Goal: Task Accomplishment & Management: Complete application form

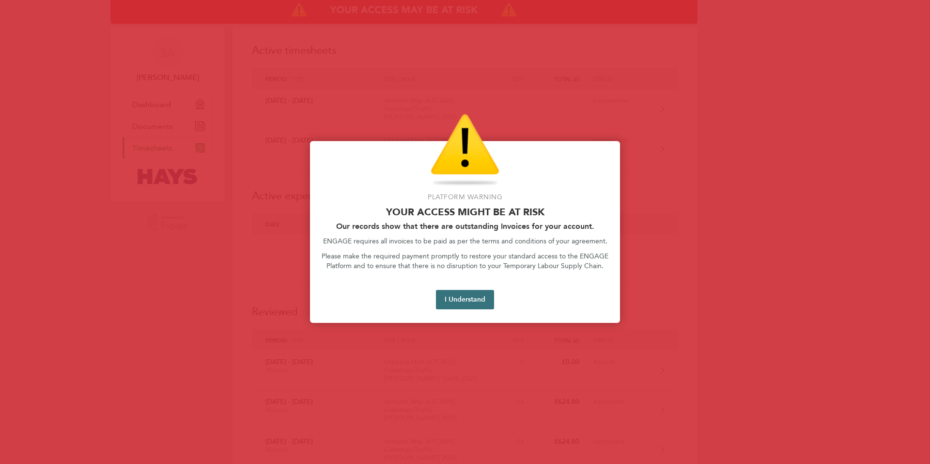
click at [456, 299] on button "I Understand" at bounding box center [465, 299] width 58 height 19
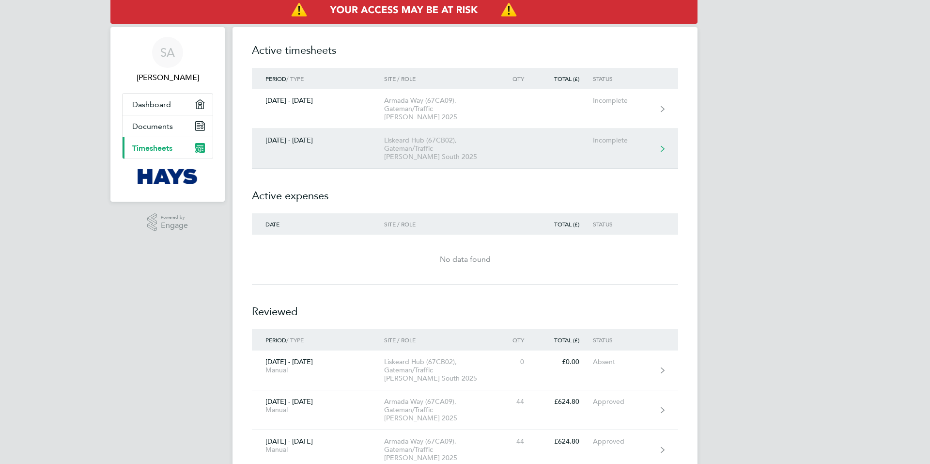
click at [618, 136] on div "Incomplete" at bounding box center [623, 140] width 60 height 8
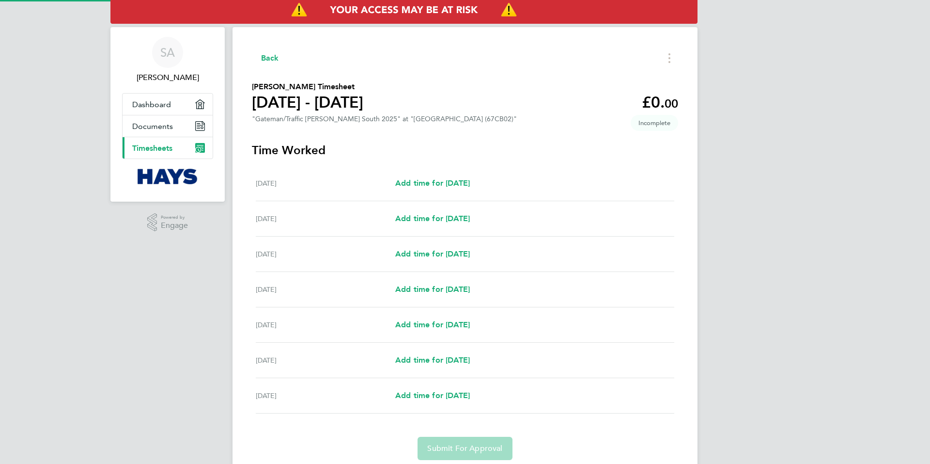
click at [662, 140] on div "Back [PERSON_NAME] Timesheet [DATE] - [DATE] £0. 00 "Gateman/Traffic [PERSON_NA…" at bounding box center [464, 255] width 465 height 456
click at [669, 57] on icon "Timesheets Menu" at bounding box center [669, 58] width 2 height 10
click at [615, 78] on button "Mark as absent" at bounding box center [620, 79] width 116 height 19
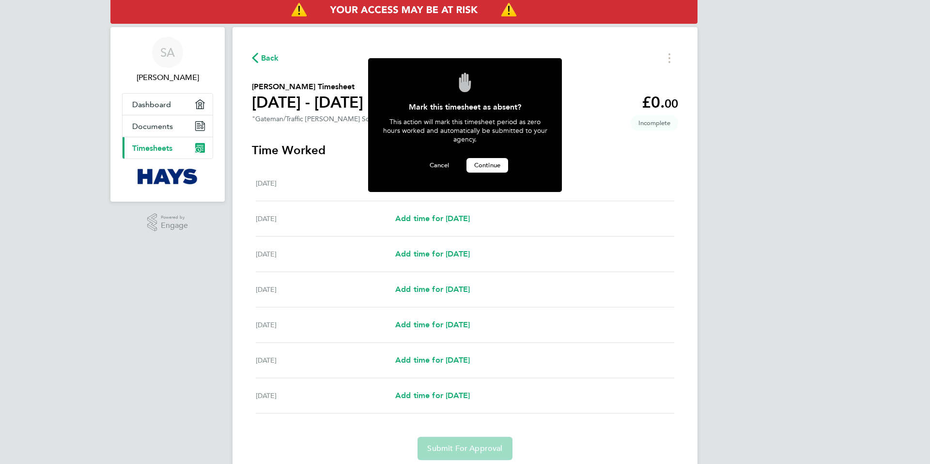
click at [483, 161] on span "Continue" at bounding box center [487, 165] width 26 height 8
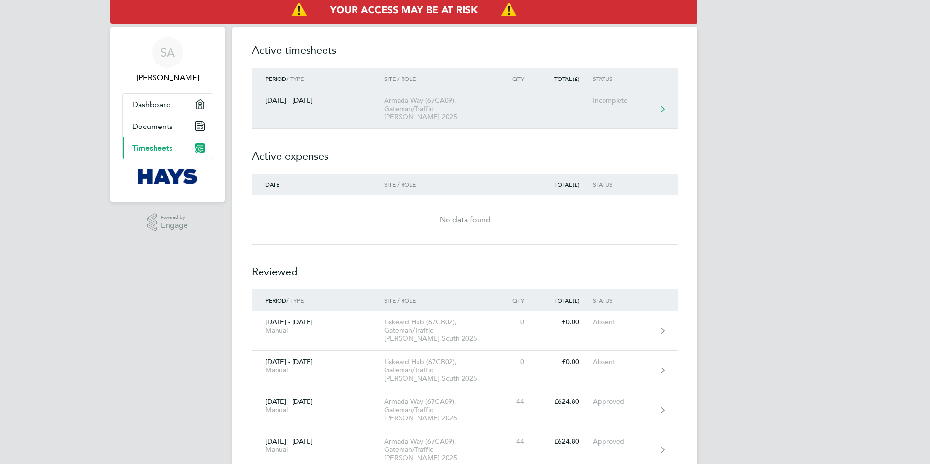
click at [621, 99] on div "Incomplete" at bounding box center [623, 100] width 60 height 8
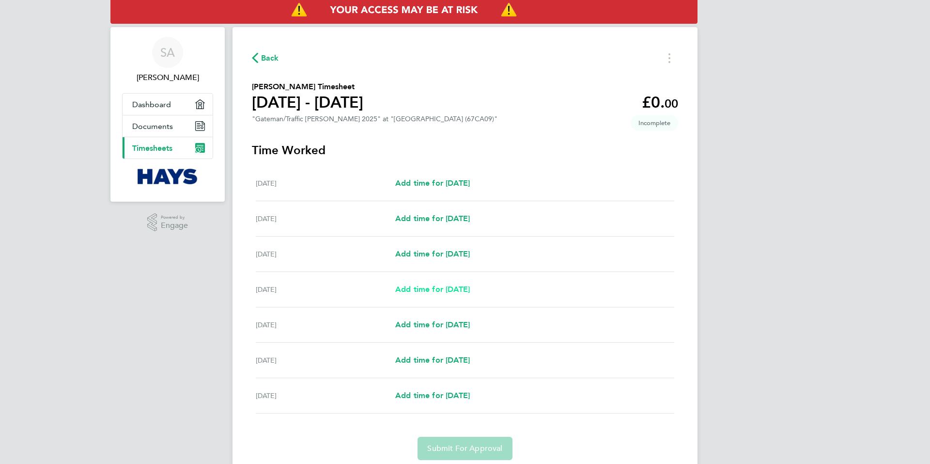
click at [433, 289] on span "Add time for [DATE]" at bounding box center [432, 288] width 75 height 9
select select "30"
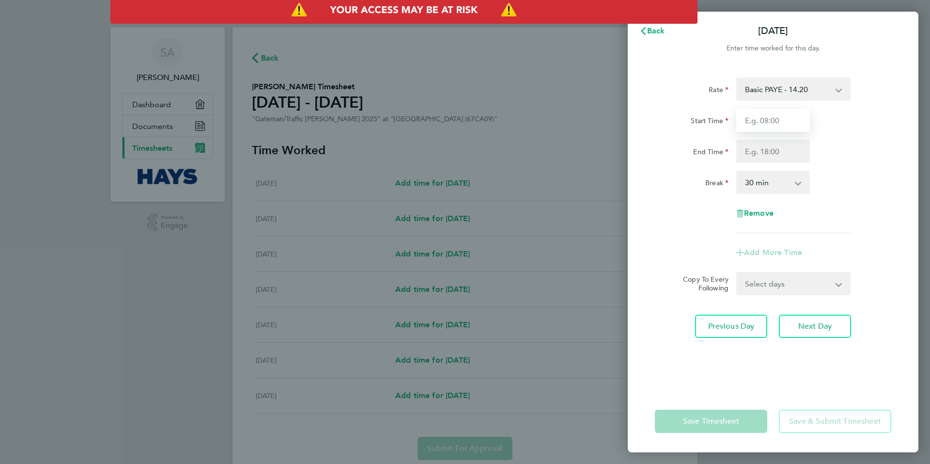
click at [792, 121] on input "Start Time" at bounding box center [773, 119] width 74 height 23
type input "07:30"
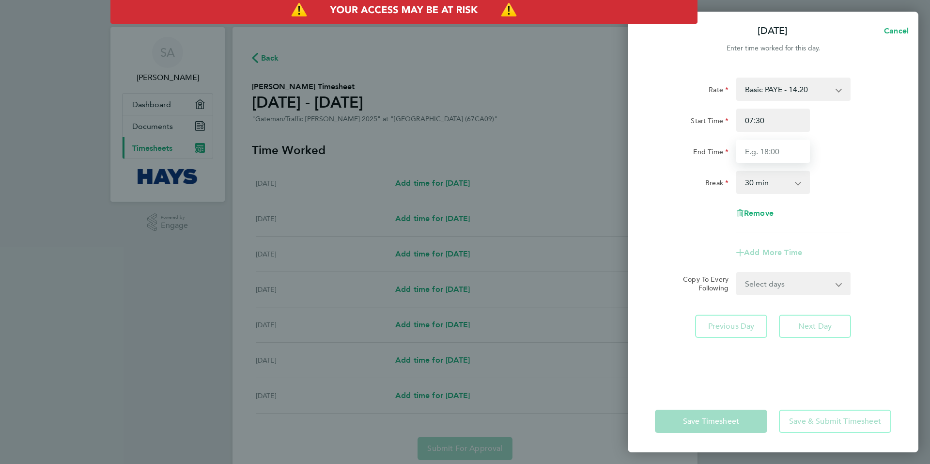
click at [781, 153] on input "End Time" at bounding box center [773, 150] width 74 height 23
type input "17:00"
click at [770, 183] on select "0 min 15 min 30 min 45 min 60 min 75 min 90 min" at bounding box center [767, 181] width 60 height 21
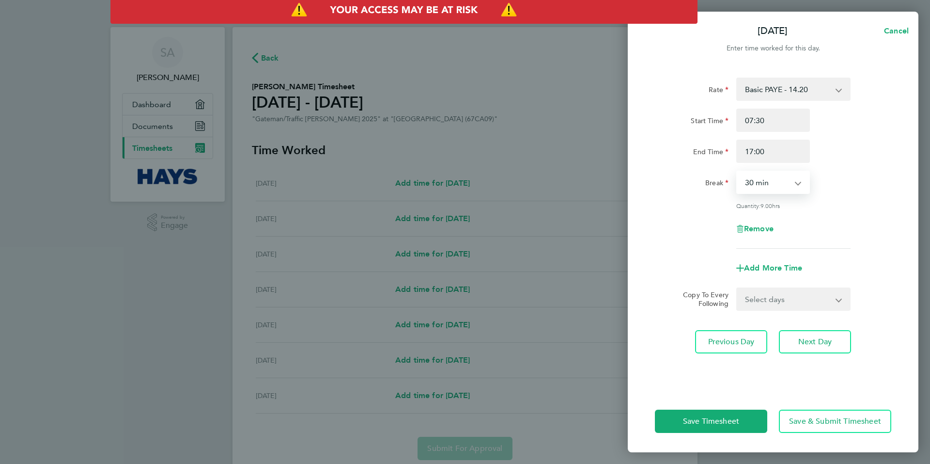
click at [737, 171] on select "0 min 15 min 30 min 45 min 60 min 75 min 90 min" at bounding box center [767, 181] width 60 height 21
click at [813, 338] on span "Next Day" at bounding box center [814, 342] width 33 height 10
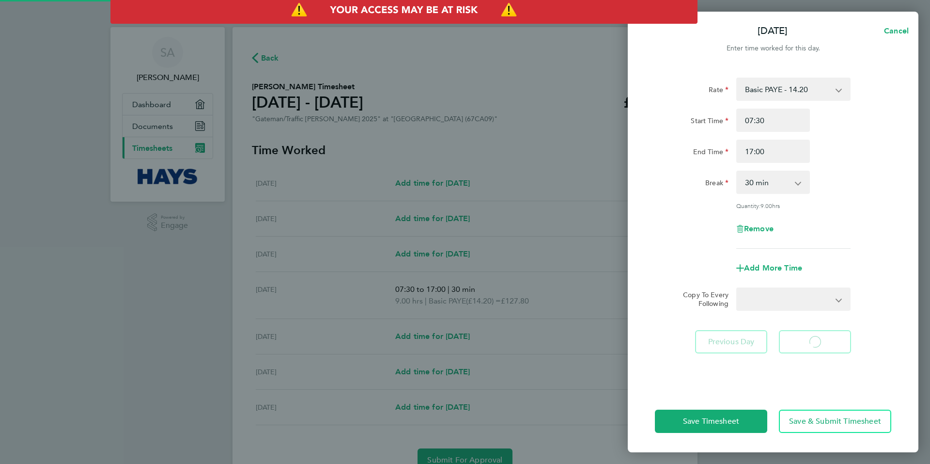
select select "30"
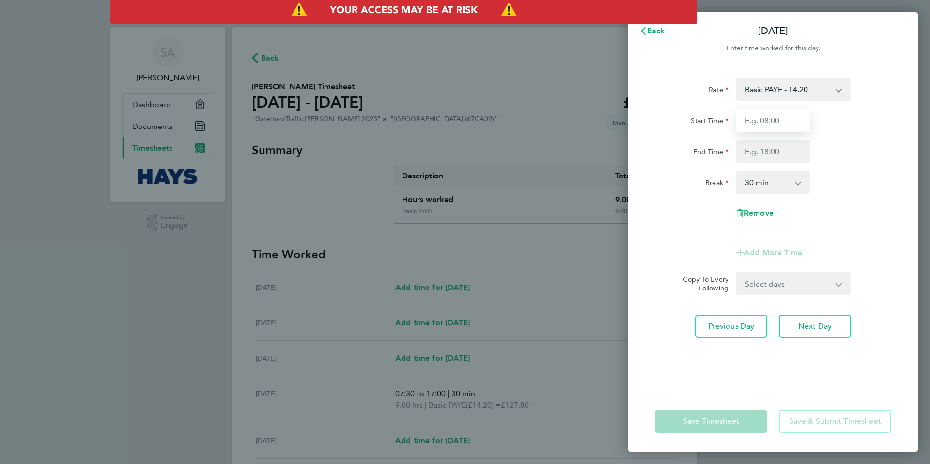
click at [784, 119] on input "Start Time" at bounding box center [773, 119] width 74 height 23
type input "07:30"
click at [784, 152] on input "End Time" at bounding box center [773, 150] width 74 height 23
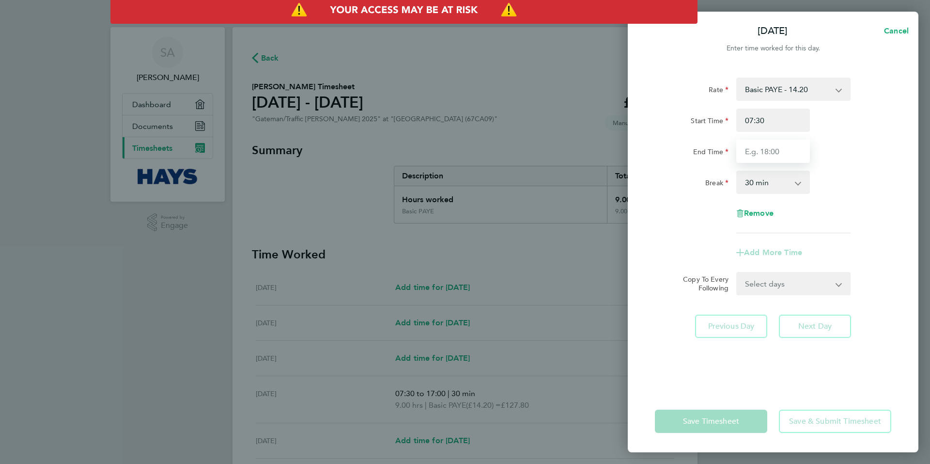
type input "17:00"
click at [782, 184] on select "0 min 15 min 30 min 45 min 60 min 75 min 90 min" at bounding box center [767, 181] width 60 height 21
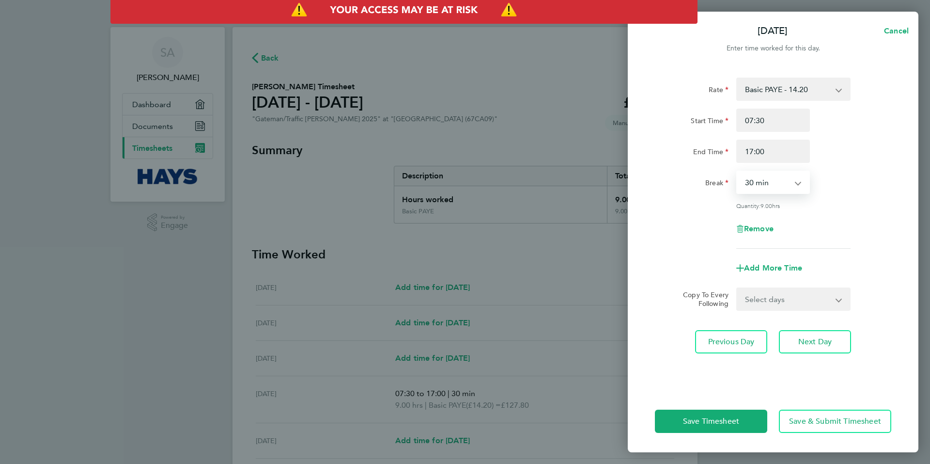
click at [737, 171] on select "0 min 15 min 30 min 45 min 60 min 75 min 90 min" at bounding box center [767, 181] width 60 height 21
click at [803, 339] on span "Next Day" at bounding box center [814, 342] width 33 height 10
select select "30"
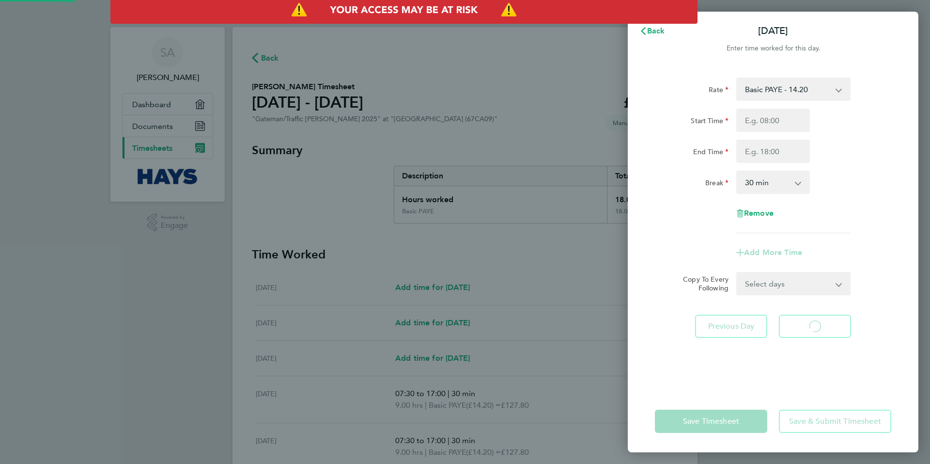
select select "30"
click at [789, 122] on input "Start Time" at bounding box center [773, 119] width 74 height 23
type input "07:30"
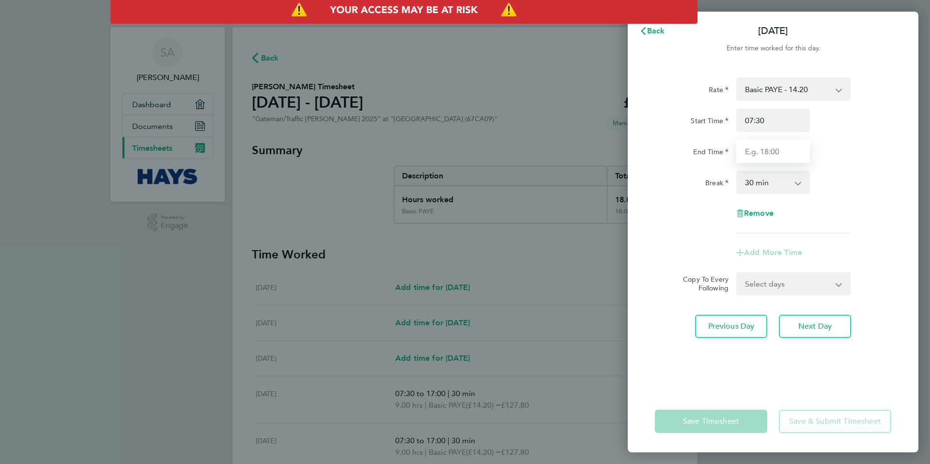
click at [784, 153] on input "End Time" at bounding box center [773, 150] width 74 height 23
type input "17:00"
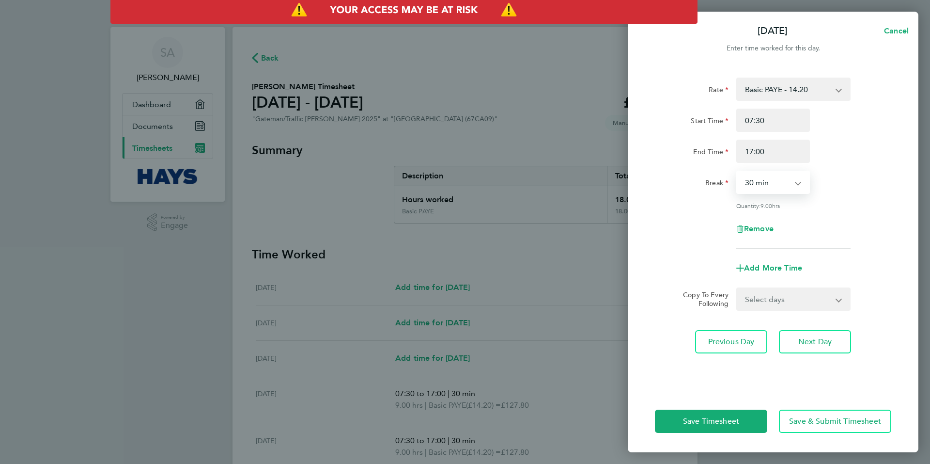
click at [782, 187] on select "0 min 15 min 30 min 45 min 60 min 75 min 90 min" at bounding box center [767, 181] width 60 height 21
click at [737, 171] on select "0 min 15 min 30 min 45 min 60 min 75 min 90 min" at bounding box center [767, 181] width 60 height 21
click at [806, 338] on span "Next Day" at bounding box center [814, 342] width 33 height 10
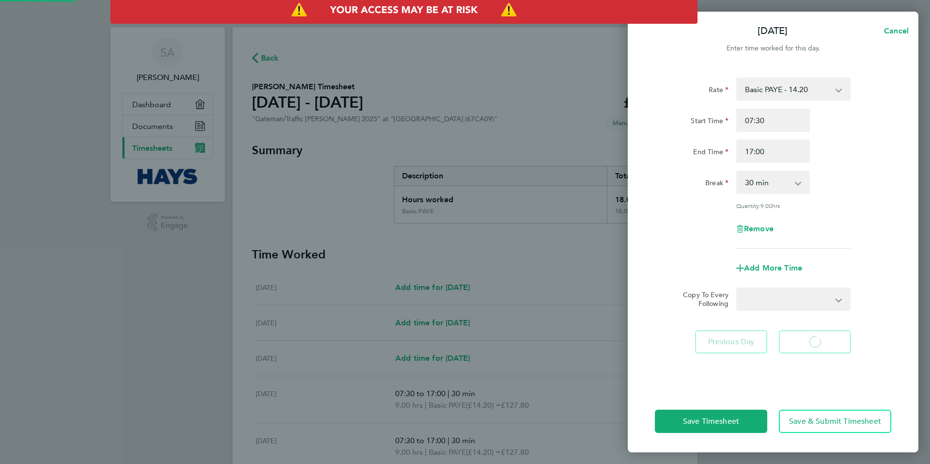
select select "30"
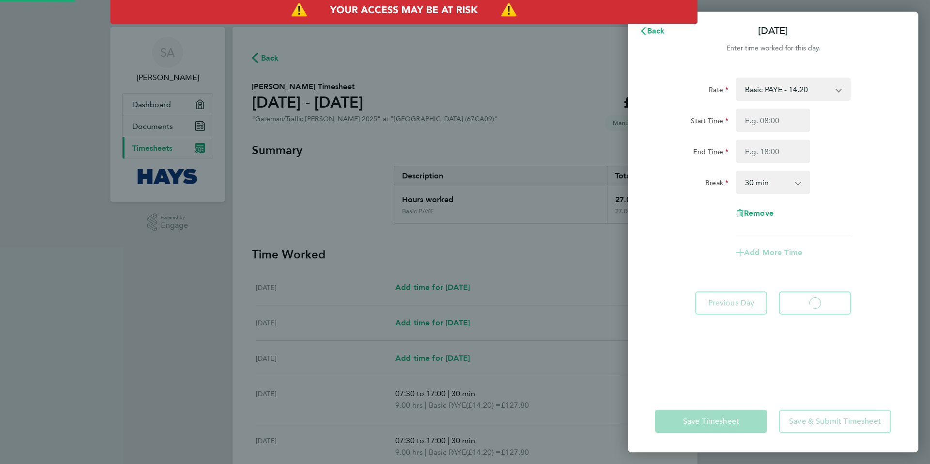
select select "30"
click at [788, 120] on input "Start Time" at bounding box center [773, 119] width 74 height 23
type input "07:30"
click at [783, 151] on input "End Time" at bounding box center [773, 150] width 74 height 23
type input "16:00"
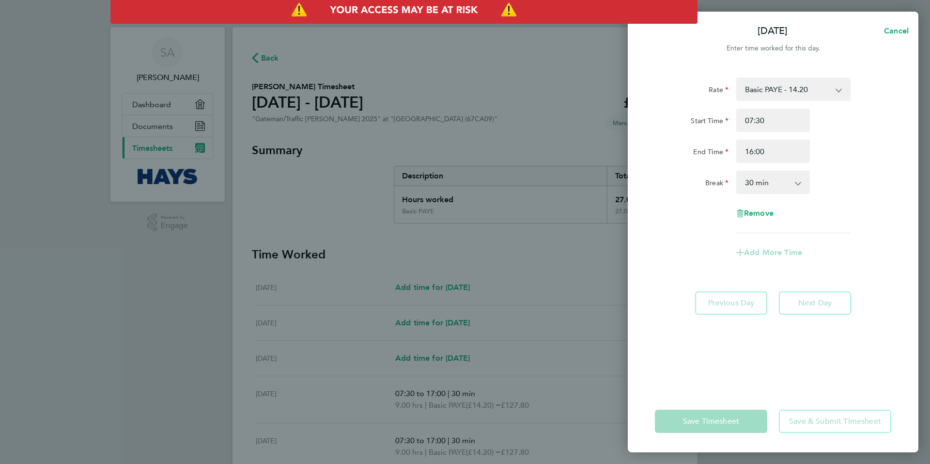
click at [783, 181] on select "0 min 15 min 30 min 45 min 60 min 75 min 90 min" at bounding box center [767, 181] width 60 height 21
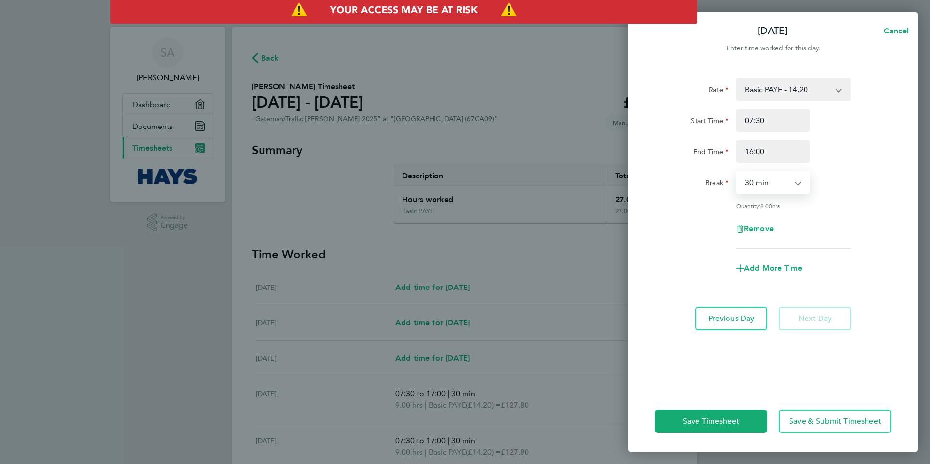
click at [737, 171] on select "0 min 15 min 30 min 45 min 60 min 75 min 90 min" at bounding box center [767, 181] width 60 height 21
click at [725, 420] on span "Save Timesheet" at bounding box center [711, 421] width 56 height 10
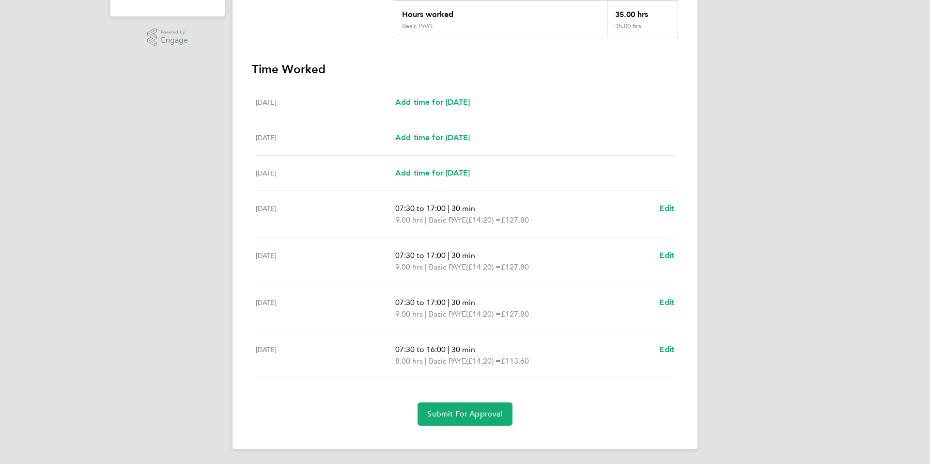
scroll to position [186, 0]
click at [462, 413] on span "Submit For Approval" at bounding box center [464, 413] width 75 height 10
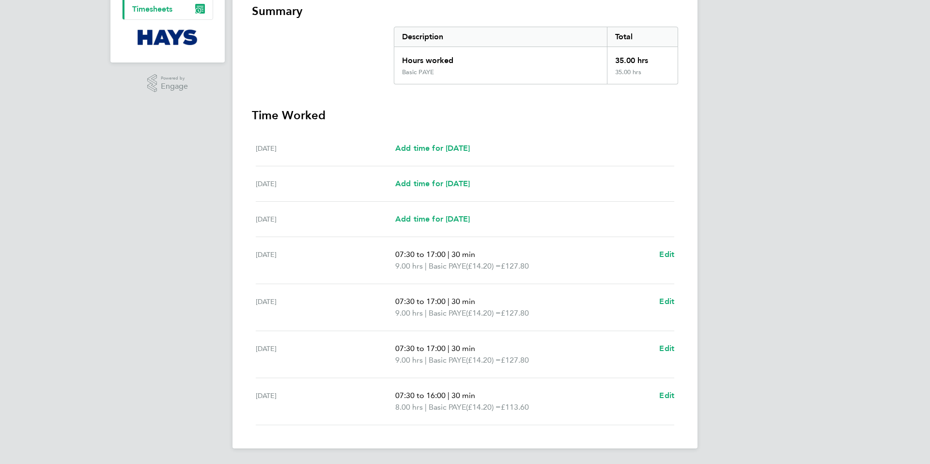
scroll to position [0, 0]
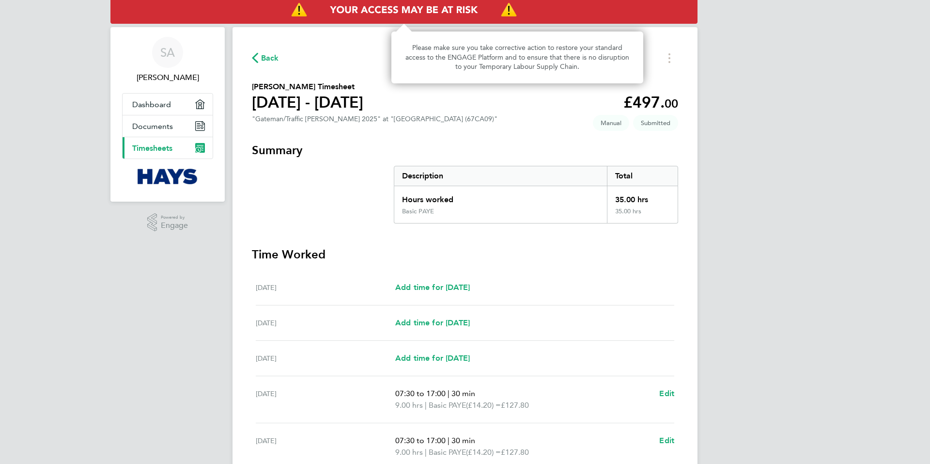
click at [363, 9] on img "Access At Risk" at bounding box center [403, 10] width 587 height 27
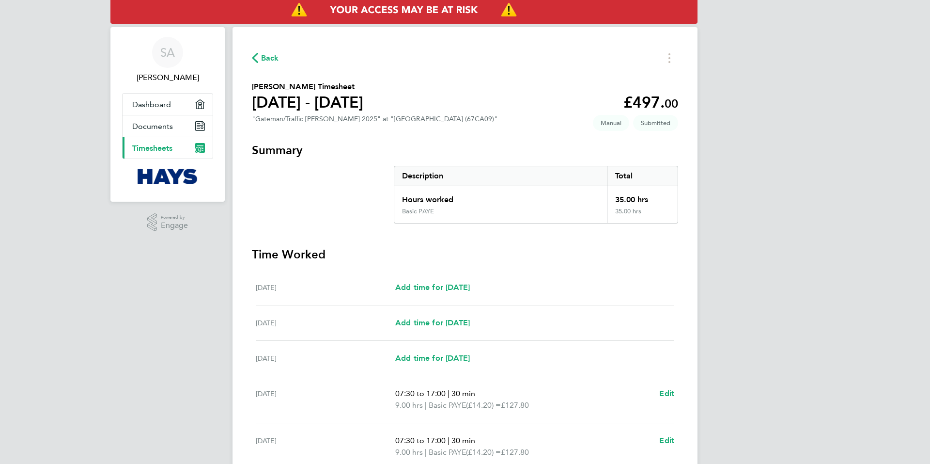
click at [363, 9] on img "Access At Risk" at bounding box center [403, 10] width 587 height 27
click at [155, 103] on span "Dashboard" at bounding box center [151, 104] width 39 height 9
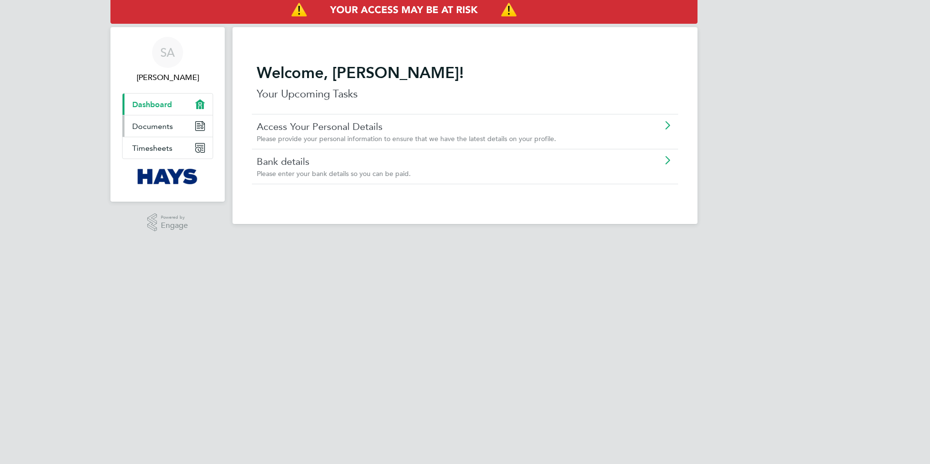
click at [161, 127] on span "Documents" at bounding box center [152, 126] width 41 height 9
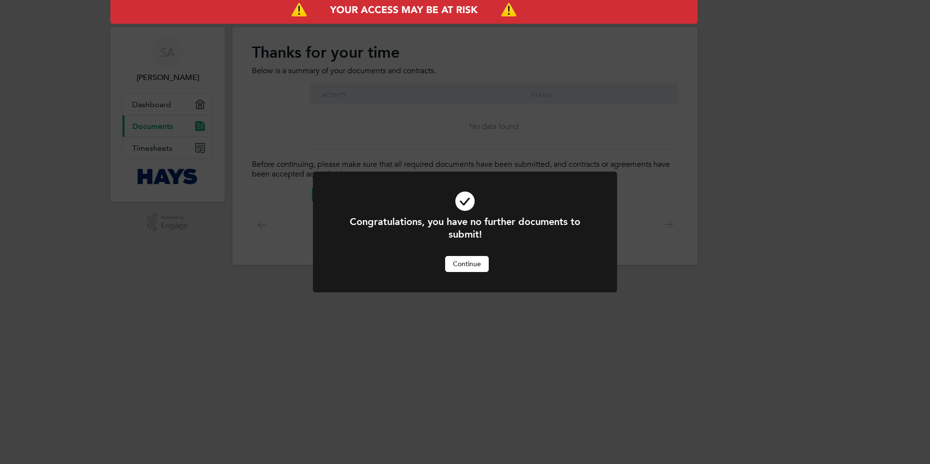
click at [466, 265] on button "Continue" at bounding box center [467, 263] width 44 height 15
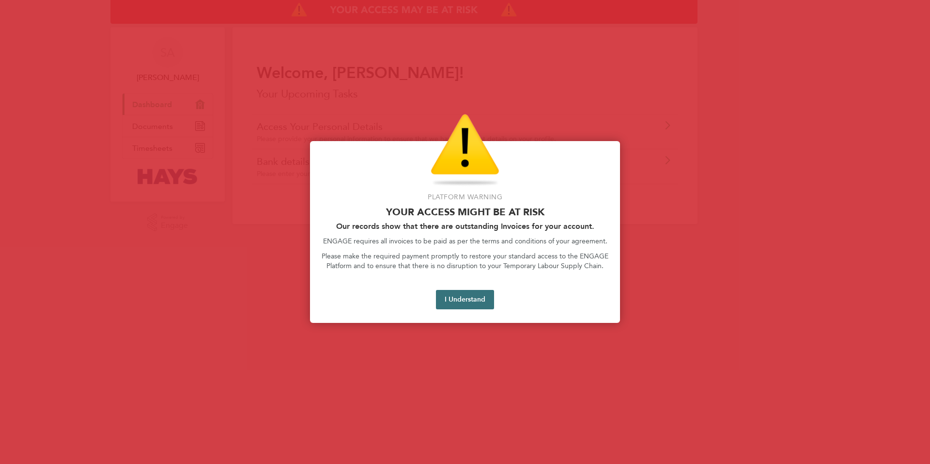
click at [463, 301] on button "I Understand" at bounding box center [465, 299] width 58 height 19
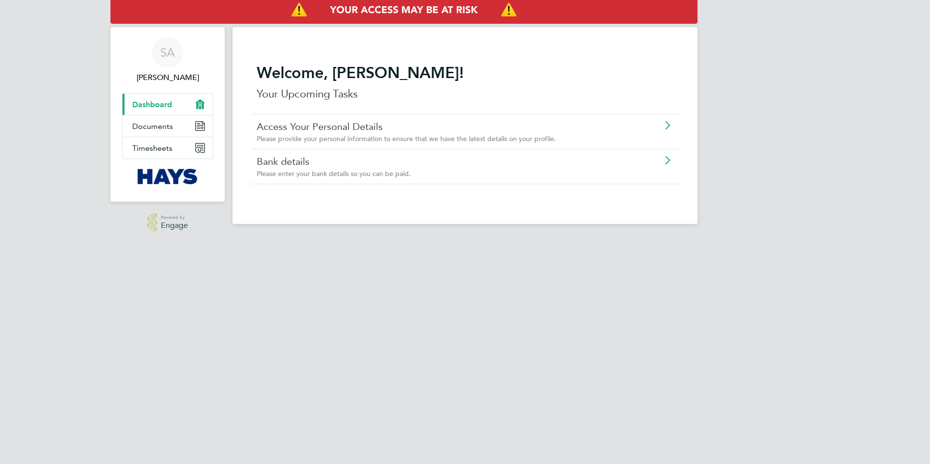
click at [155, 222] on icon at bounding box center [152, 222] width 10 height 18
